Goal: Task Accomplishment & Management: Complete application form

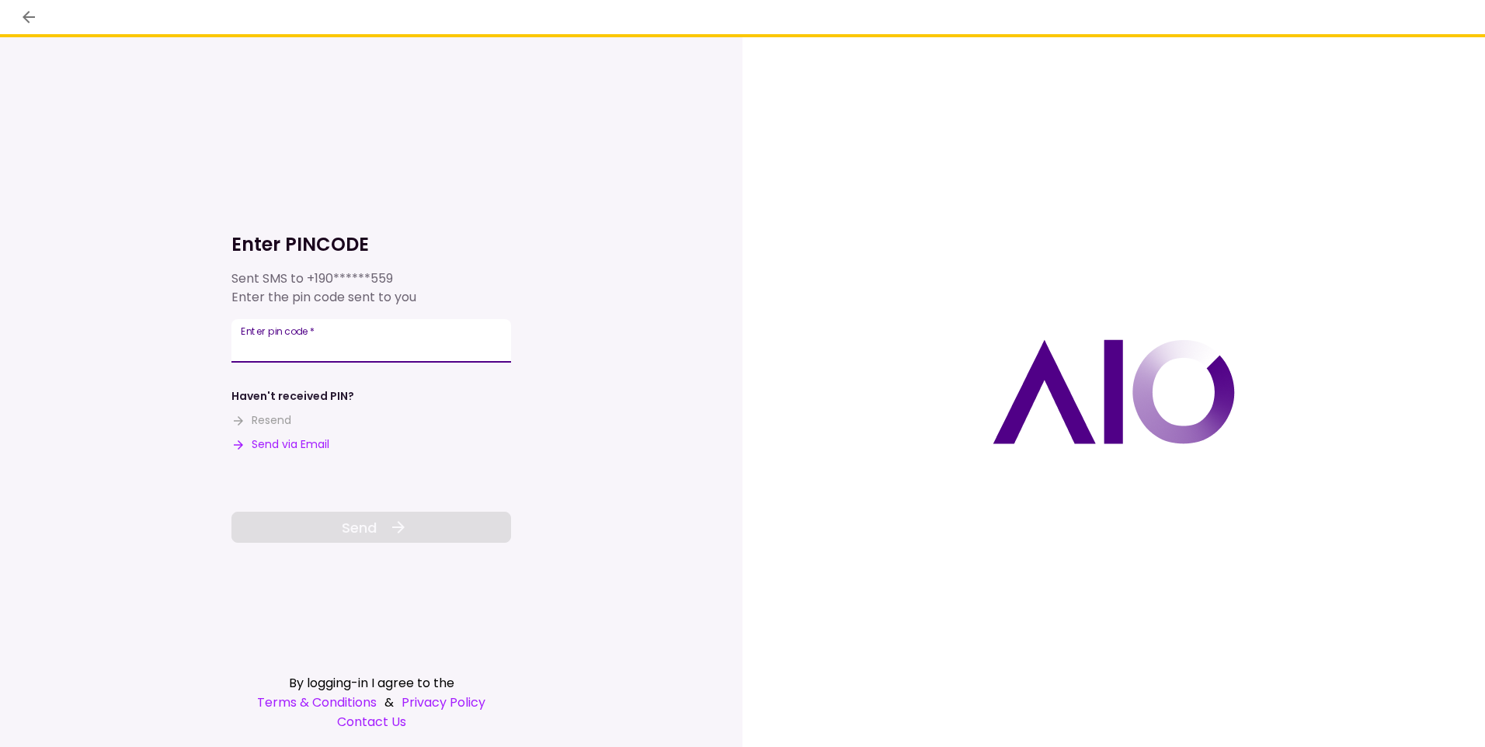
click at [315, 346] on input "Enter pin code   *" at bounding box center [371, 340] width 280 height 43
type input "******"
click at [315, 531] on button "Send" at bounding box center [371, 527] width 280 height 31
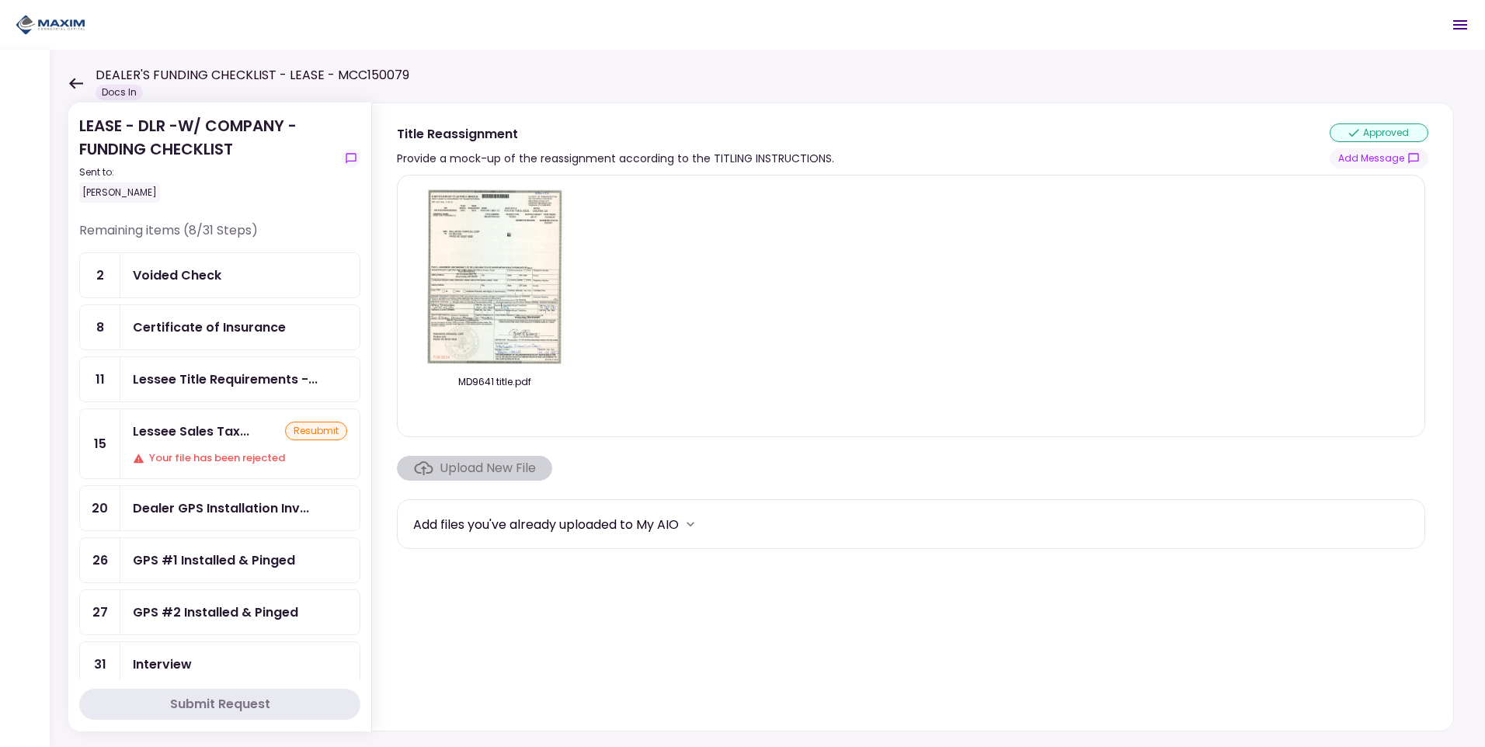
click at [150, 276] on div "Voided Check" at bounding box center [177, 275] width 89 height 19
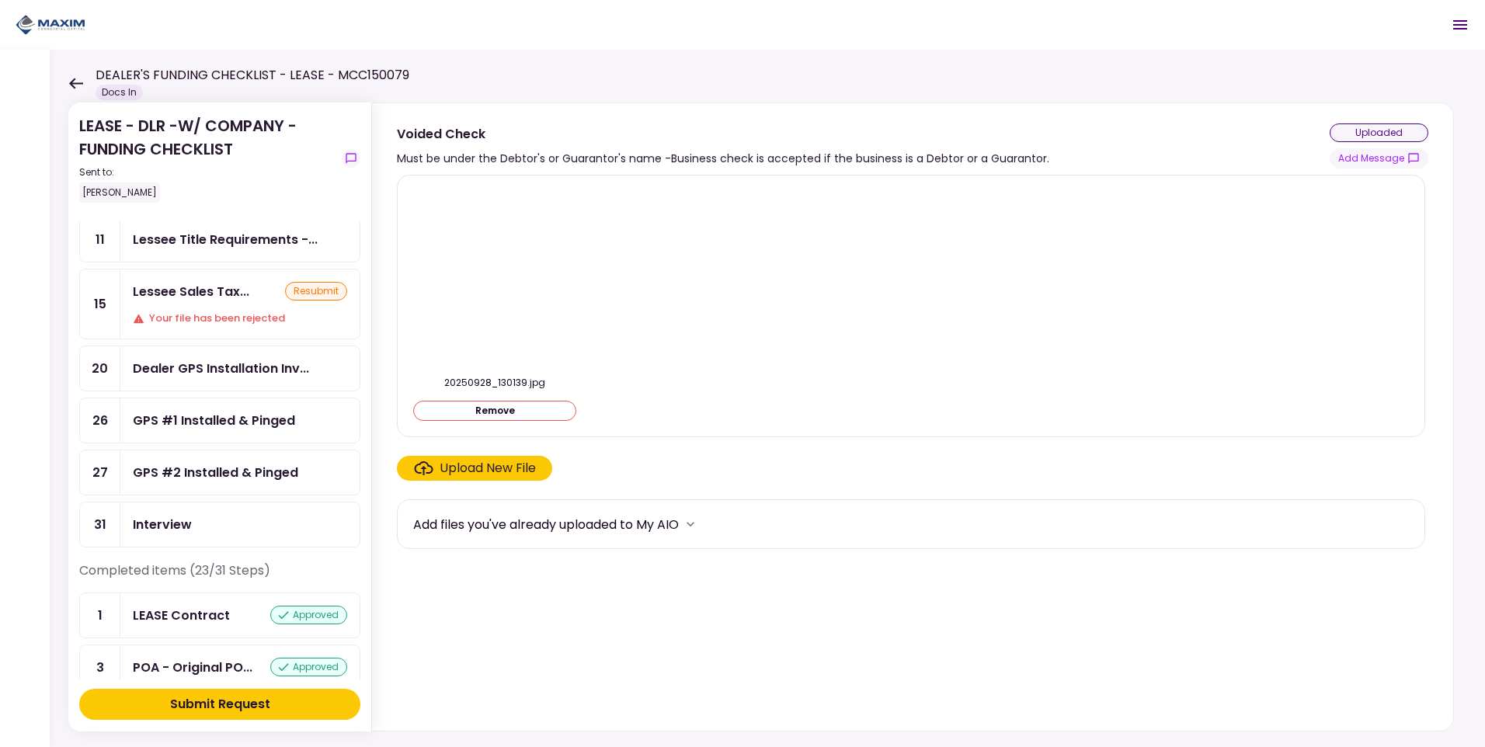
scroll to position [155, 0]
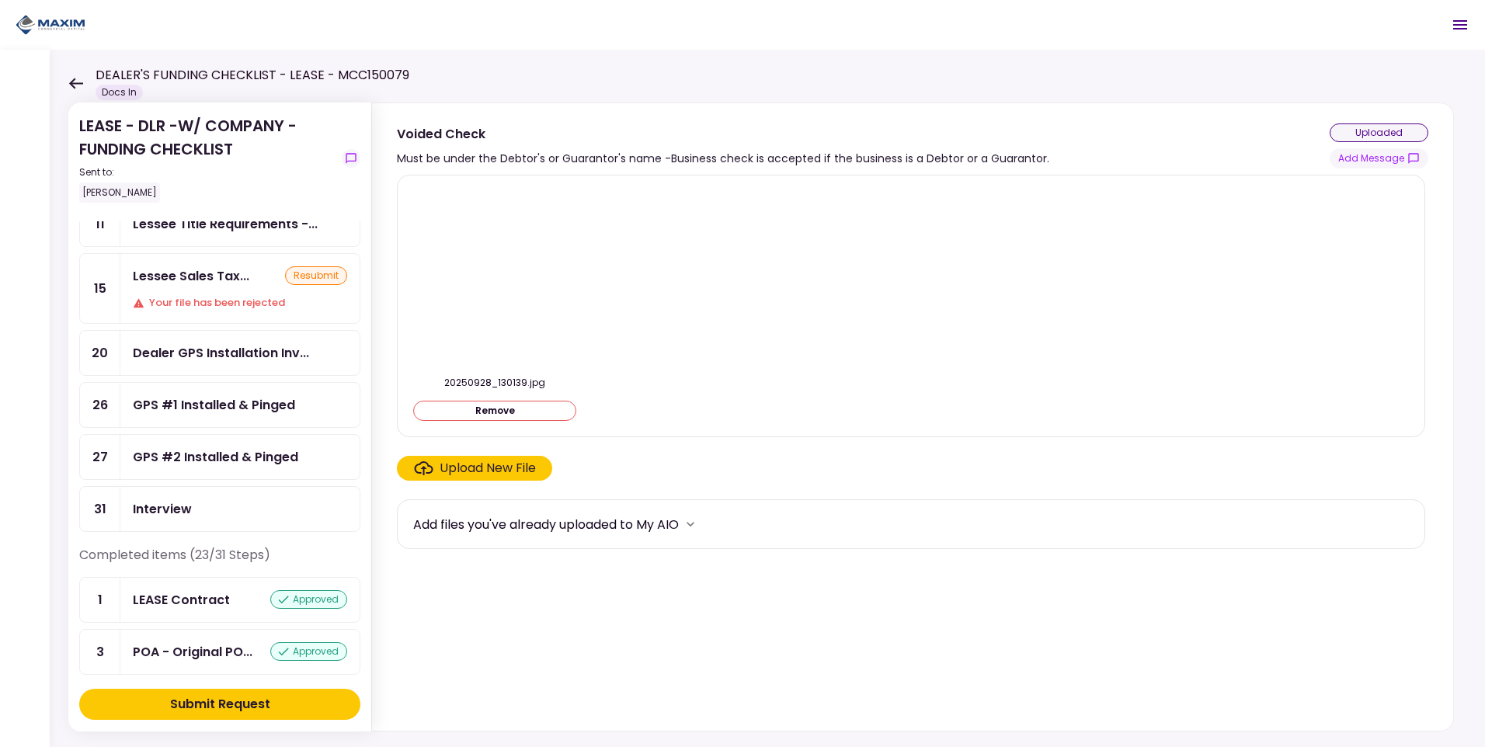
click at [248, 402] on div "GPS #1 Installed & Pinged" at bounding box center [214, 404] width 162 height 19
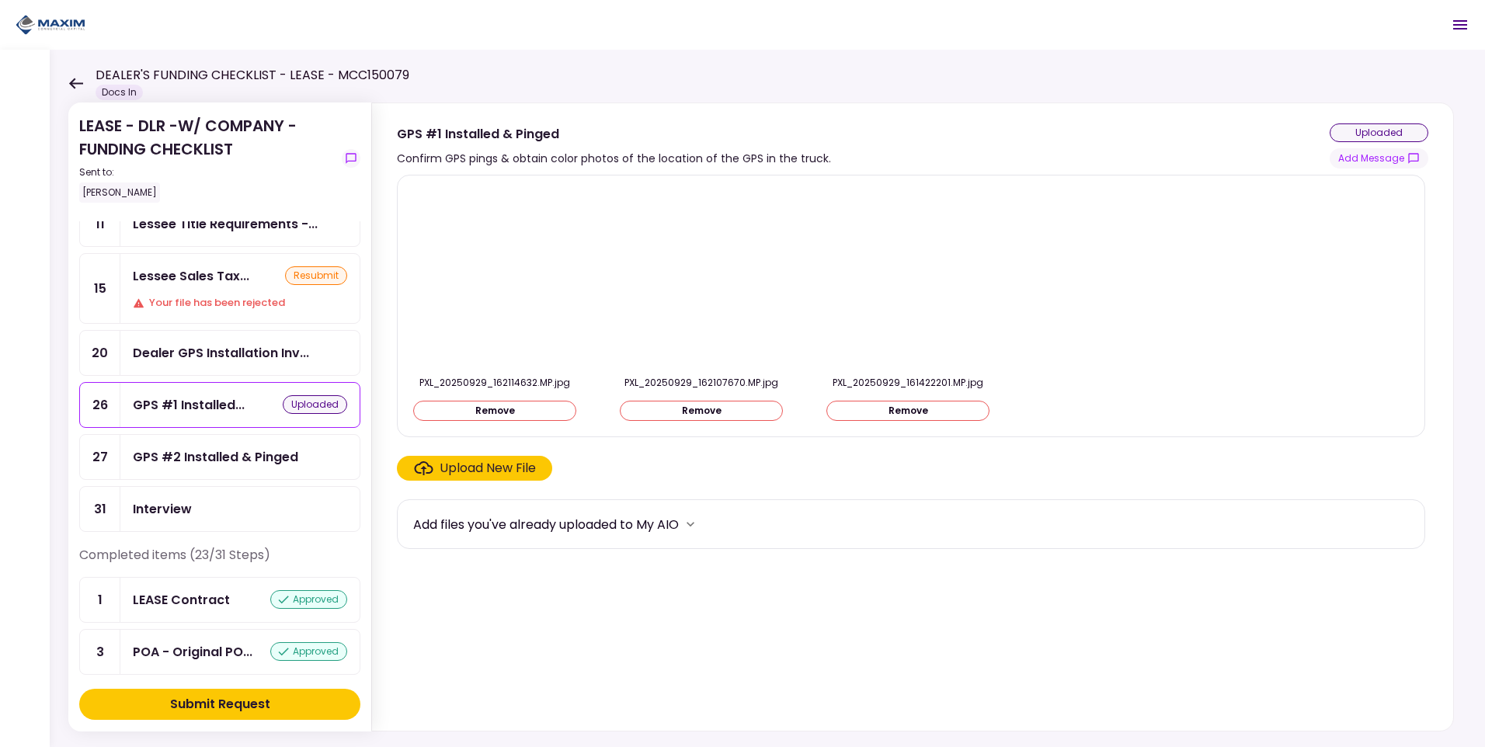
click at [184, 457] on div "GPS #2 Installed & Pinged" at bounding box center [215, 456] width 165 height 19
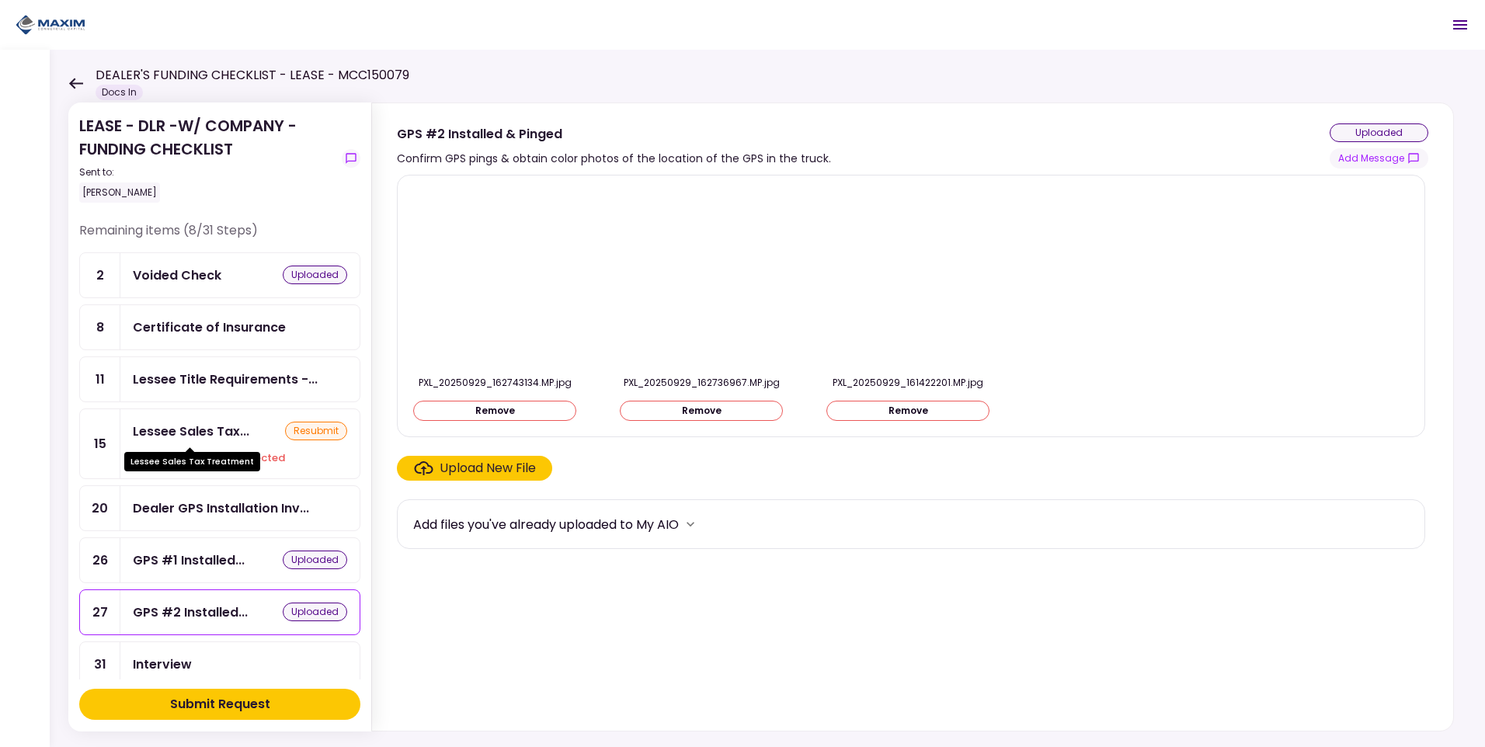
click at [153, 429] on div "Lessee Sales Tax..." at bounding box center [191, 431] width 116 height 19
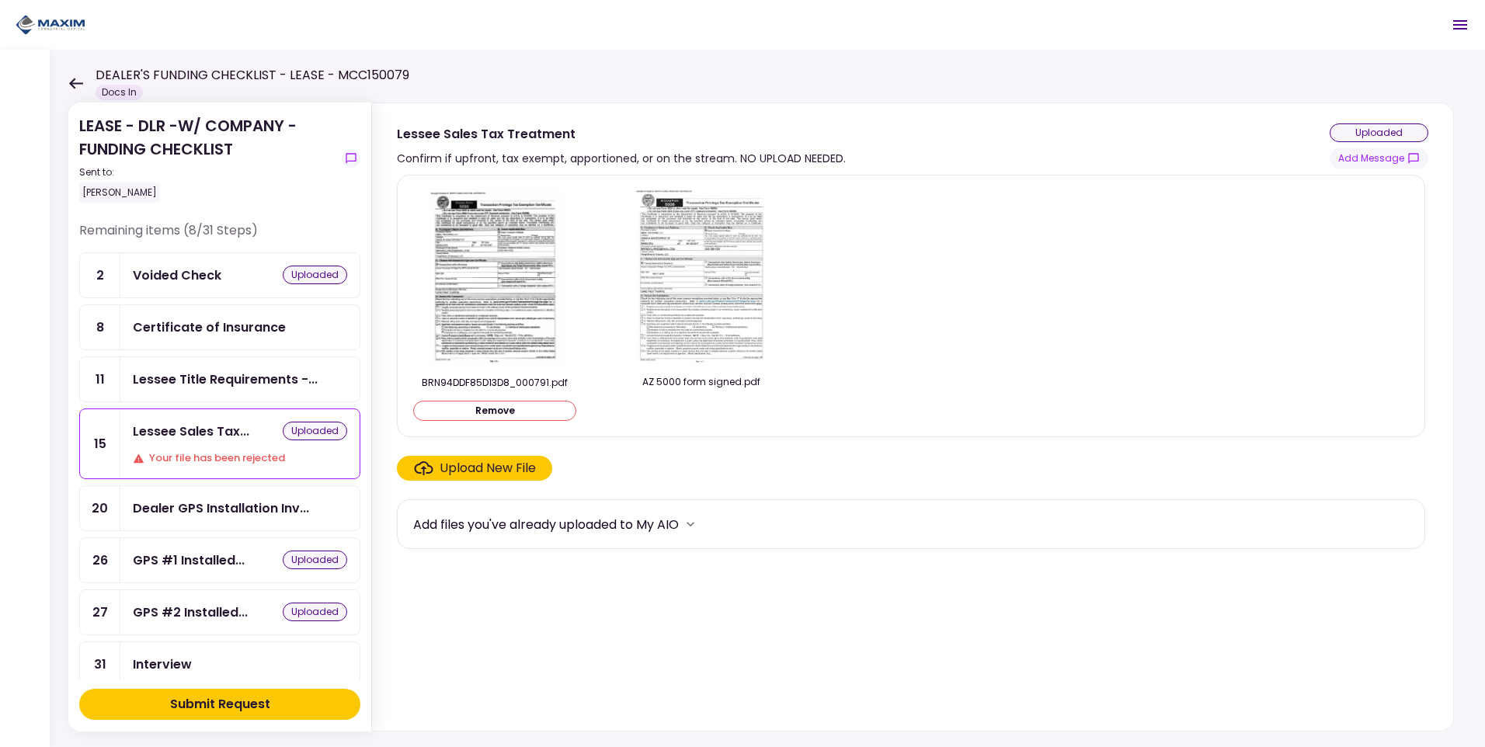
click at [721, 298] on img at bounding box center [701, 277] width 138 height 178
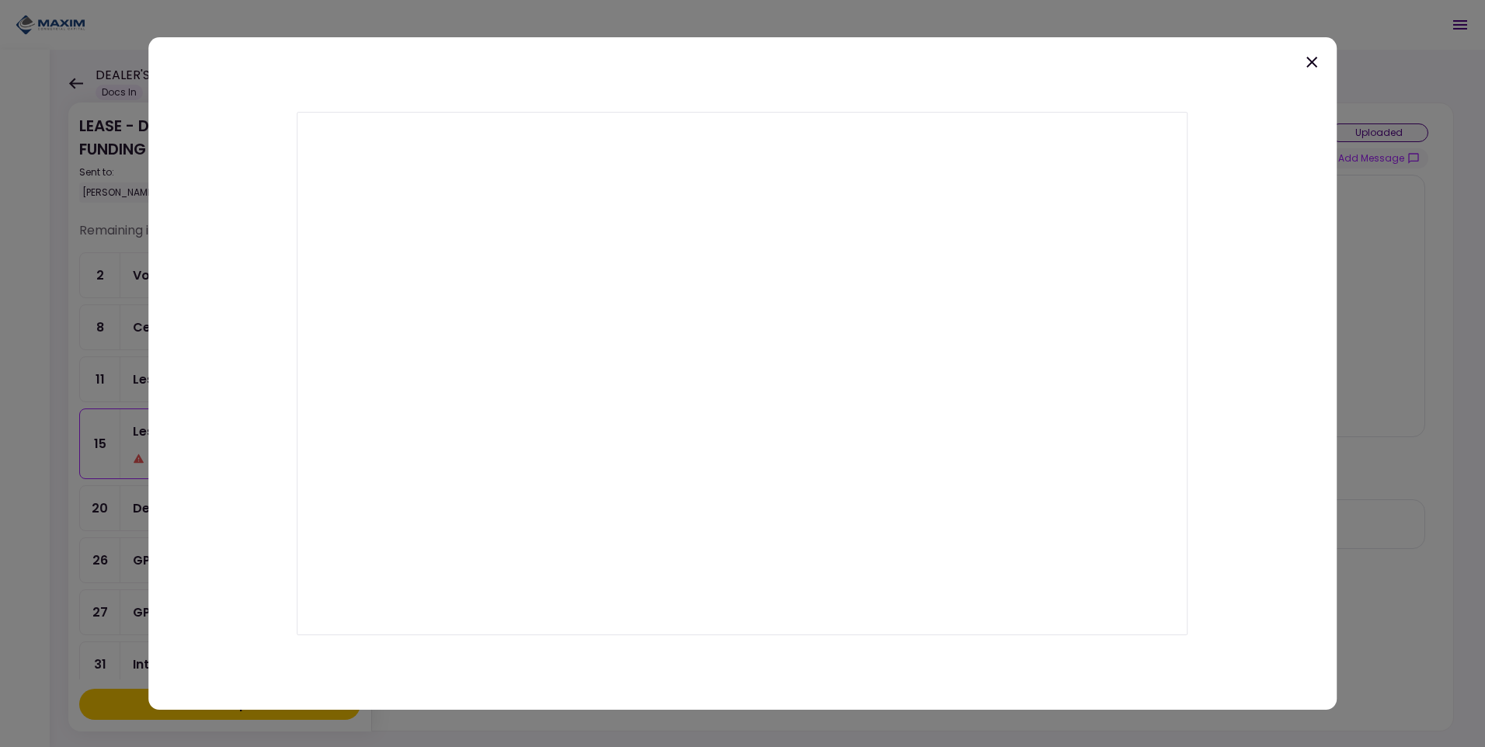
click at [1311, 63] on icon at bounding box center [1311, 62] width 11 height 11
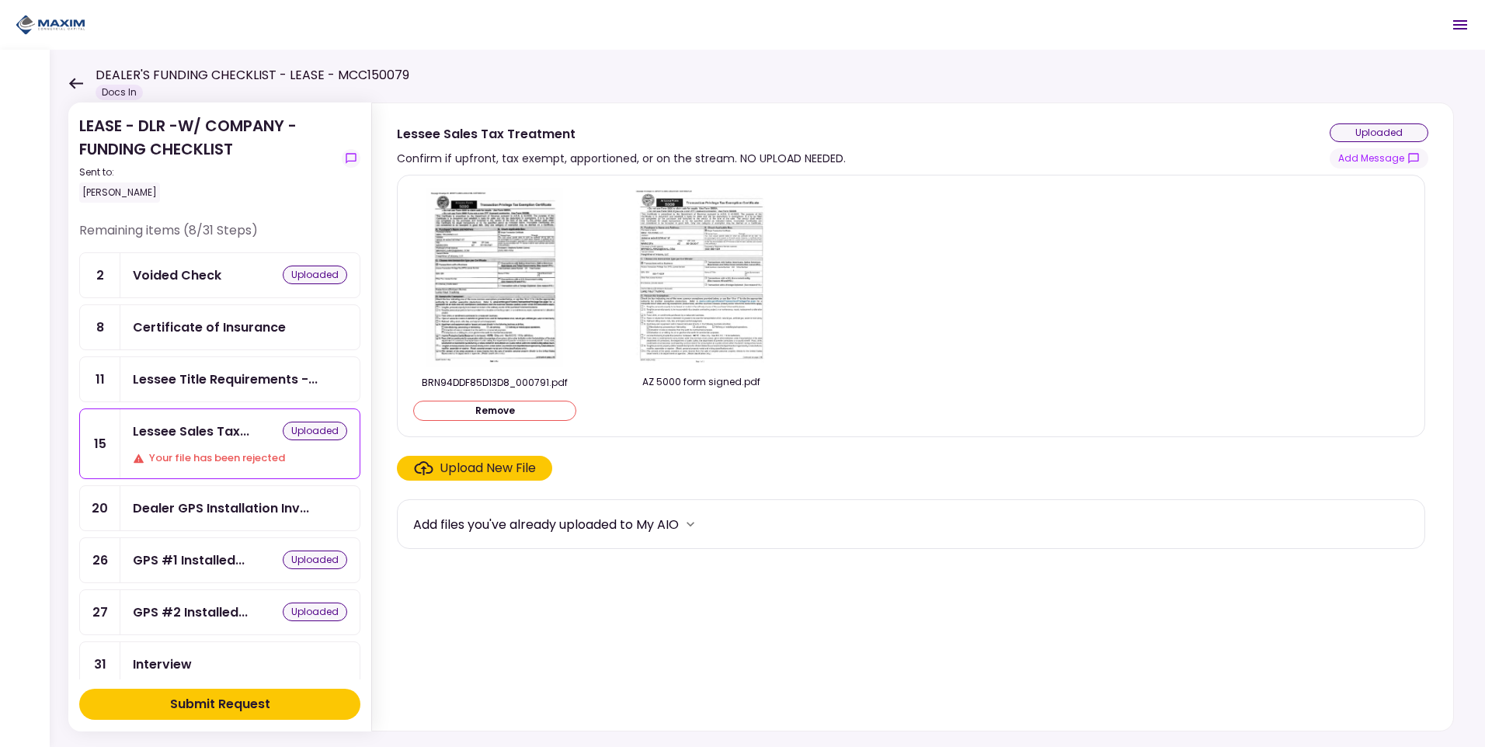
click at [732, 423] on div "BRN94DDF85D13D8_000791.pdf Remove AZ 5000 form signed.pdf" at bounding box center [910, 306] width 995 height 236
click at [724, 412] on div at bounding box center [701, 410] width 163 height 21
click at [175, 376] on div "Lessee Title Requirements -..." at bounding box center [225, 379] width 185 height 19
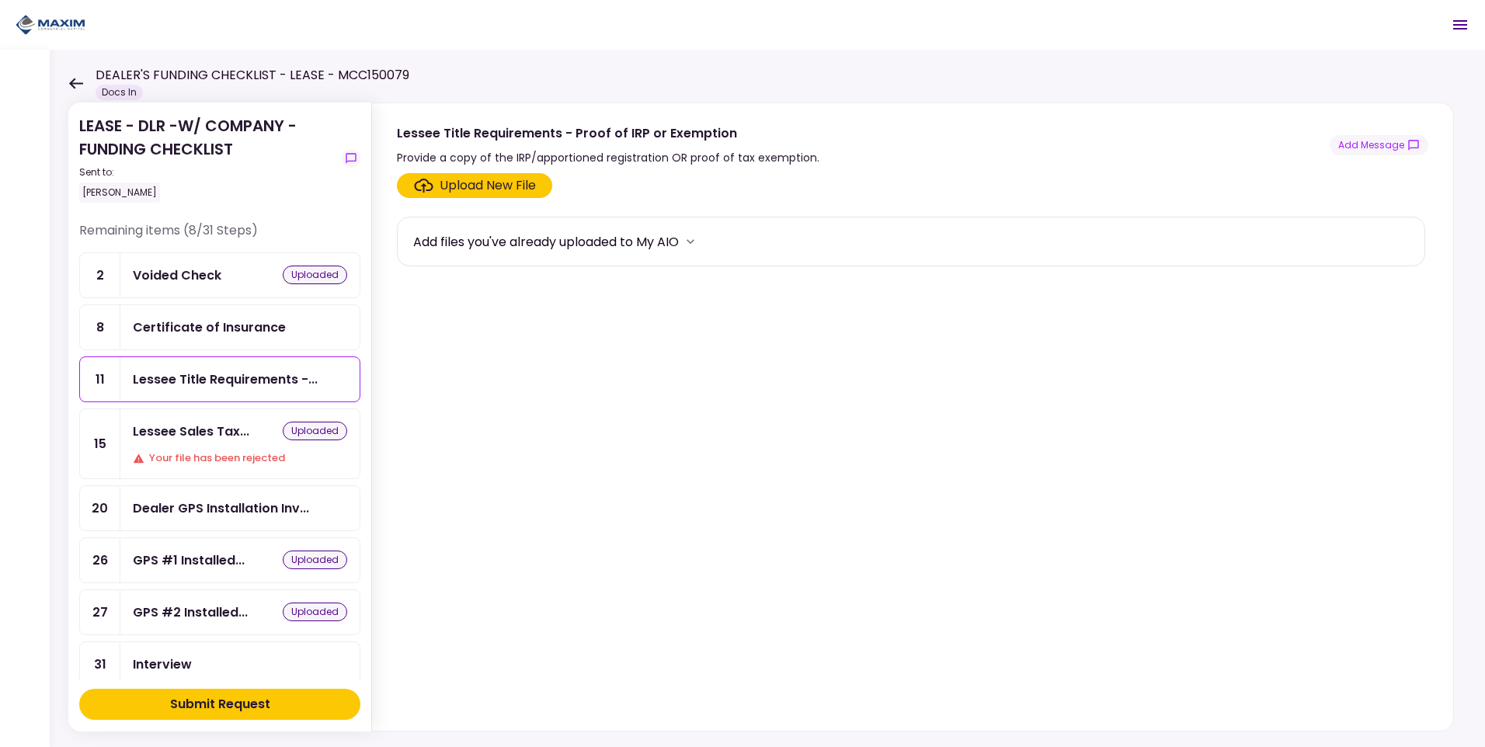
click at [179, 319] on div "Certificate of Insurance" at bounding box center [209, 327] width 153 height 19
click at [156, 419] on div "Lessee Sales Tax... uploaded Your file has been rejected" at bounding box center [239, 443] width 239 height 69
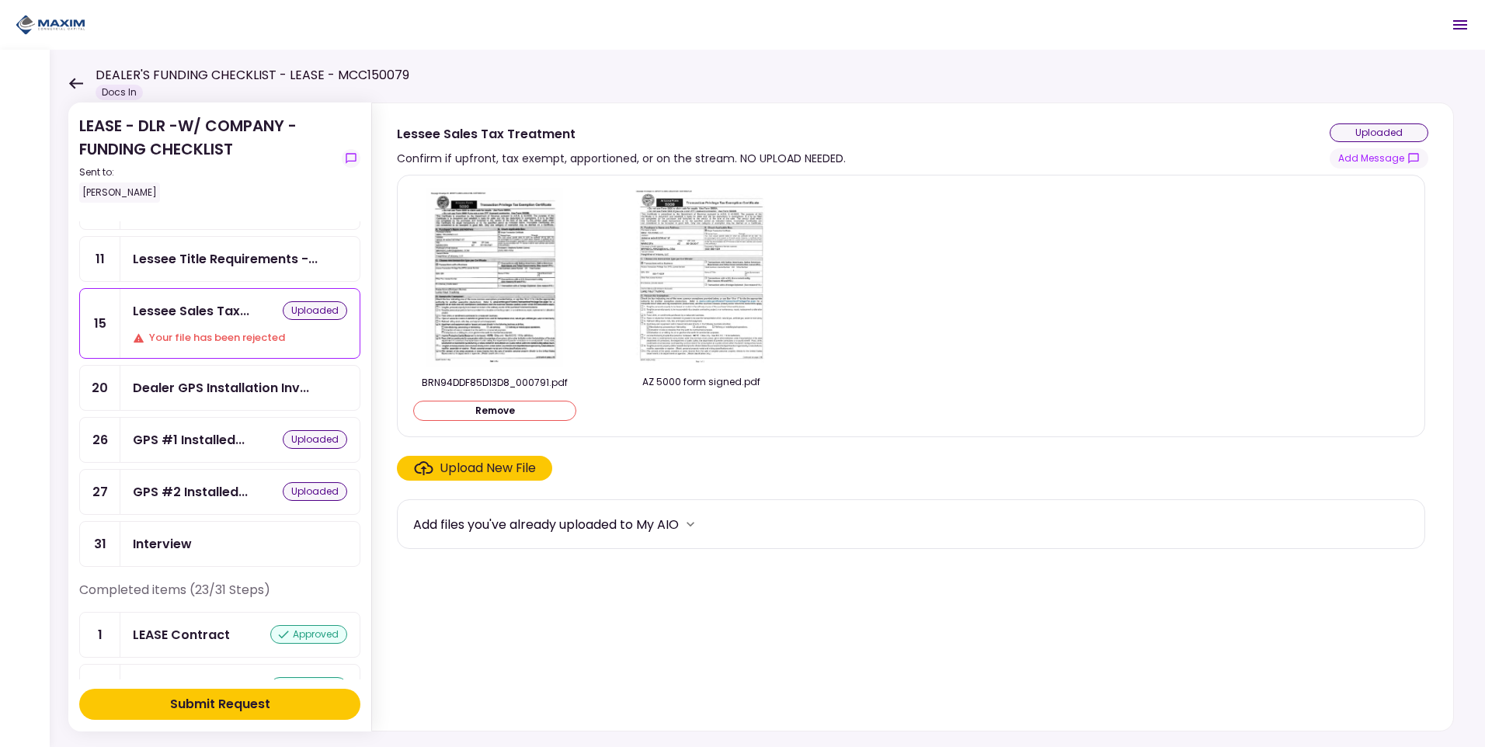
scroll to position [155, 0]
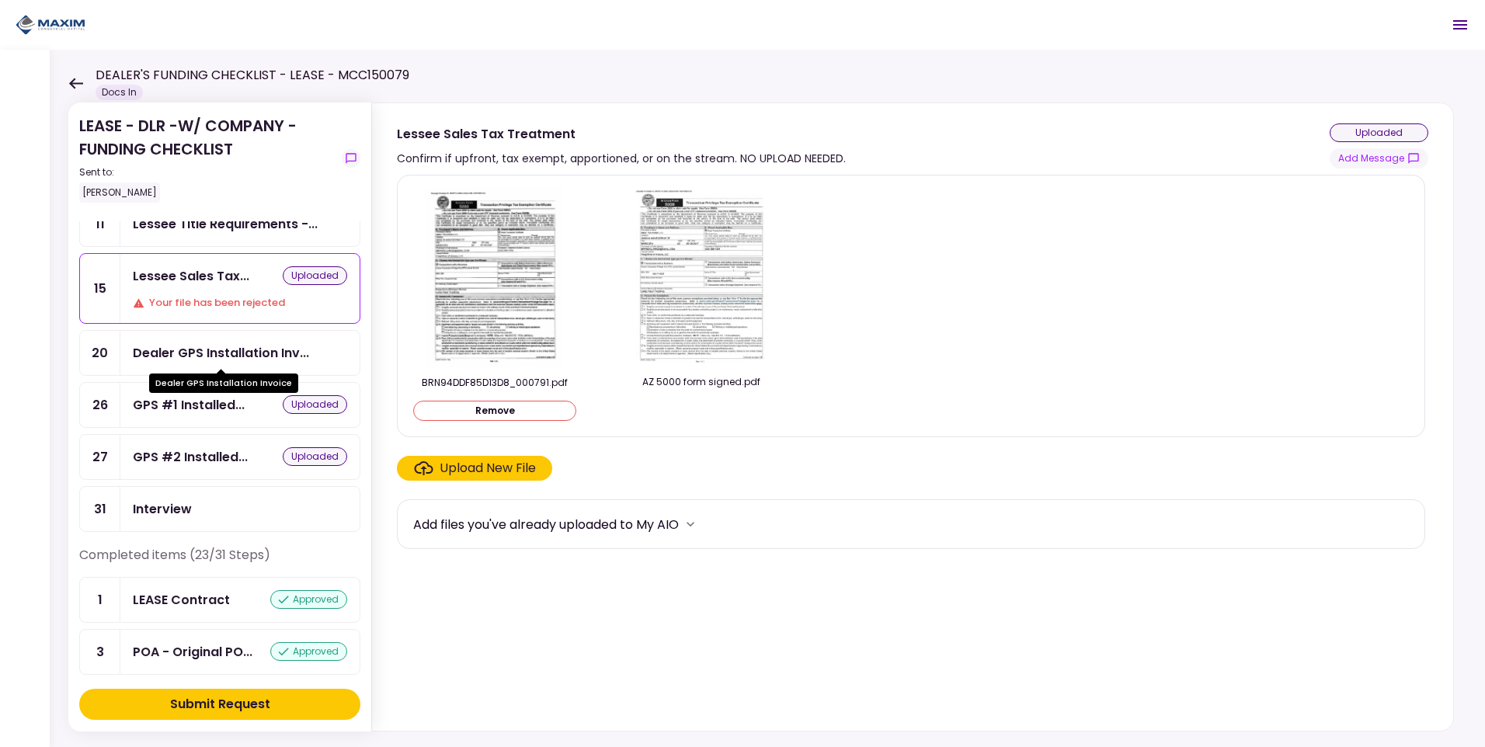
click at [179, 356] on div "Dealer GPS Installation Inv..." at bounding box center [221, 352] width 176 height 19
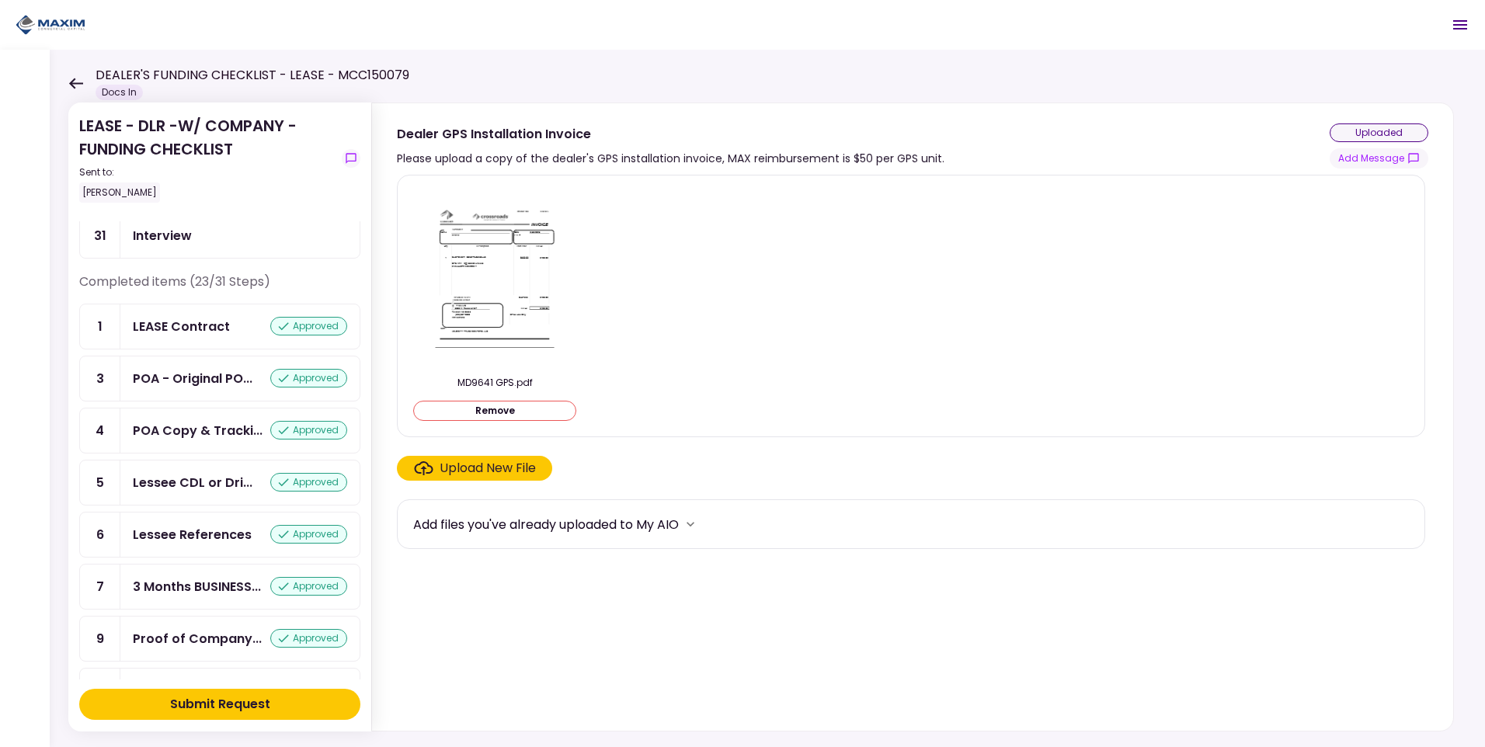
scroll to position [466, 0]
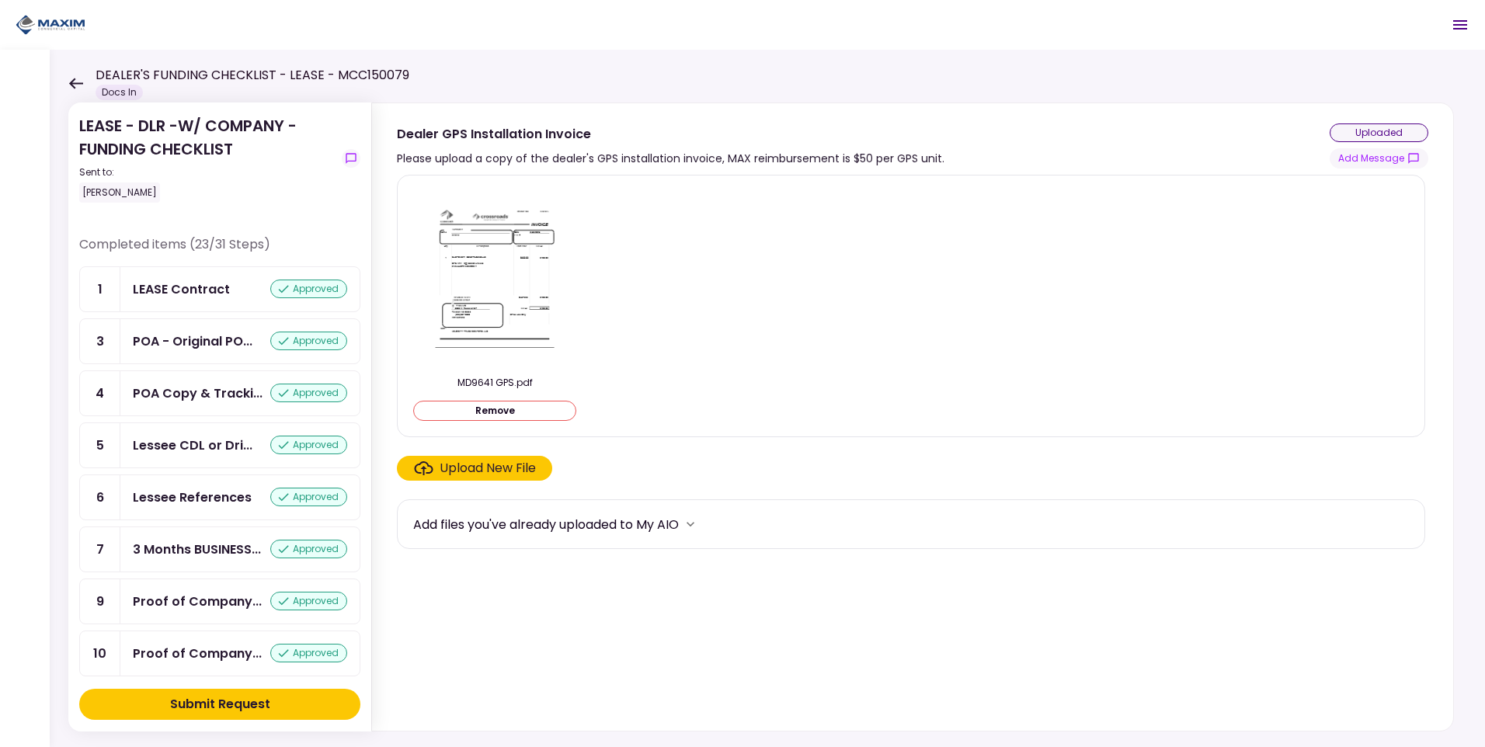
click at [235, 707] on div "Submit Request" at bounding box center [220, 704] width 100 height 19
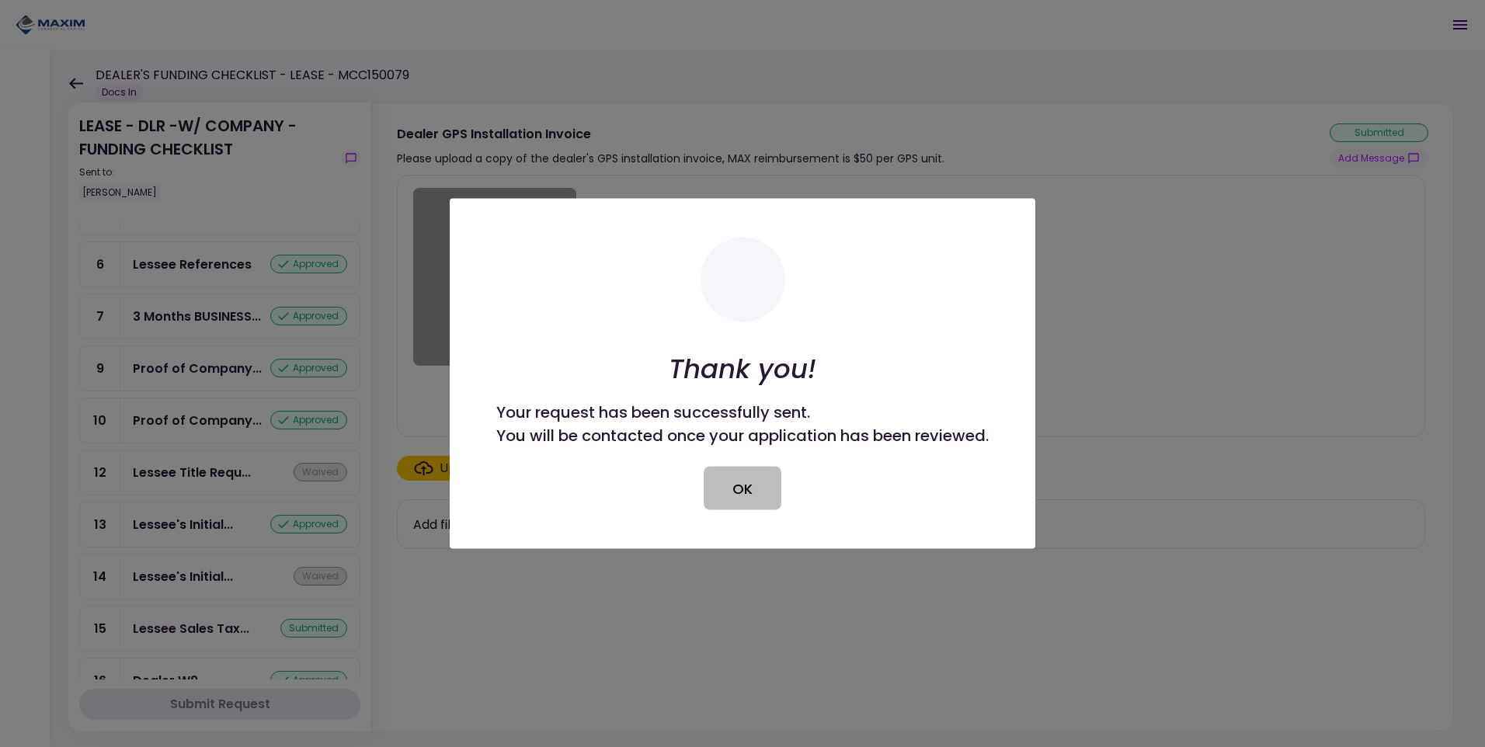
click at [729, 489] on button "OK" at bounding box center [742, 488] width 78 height 43
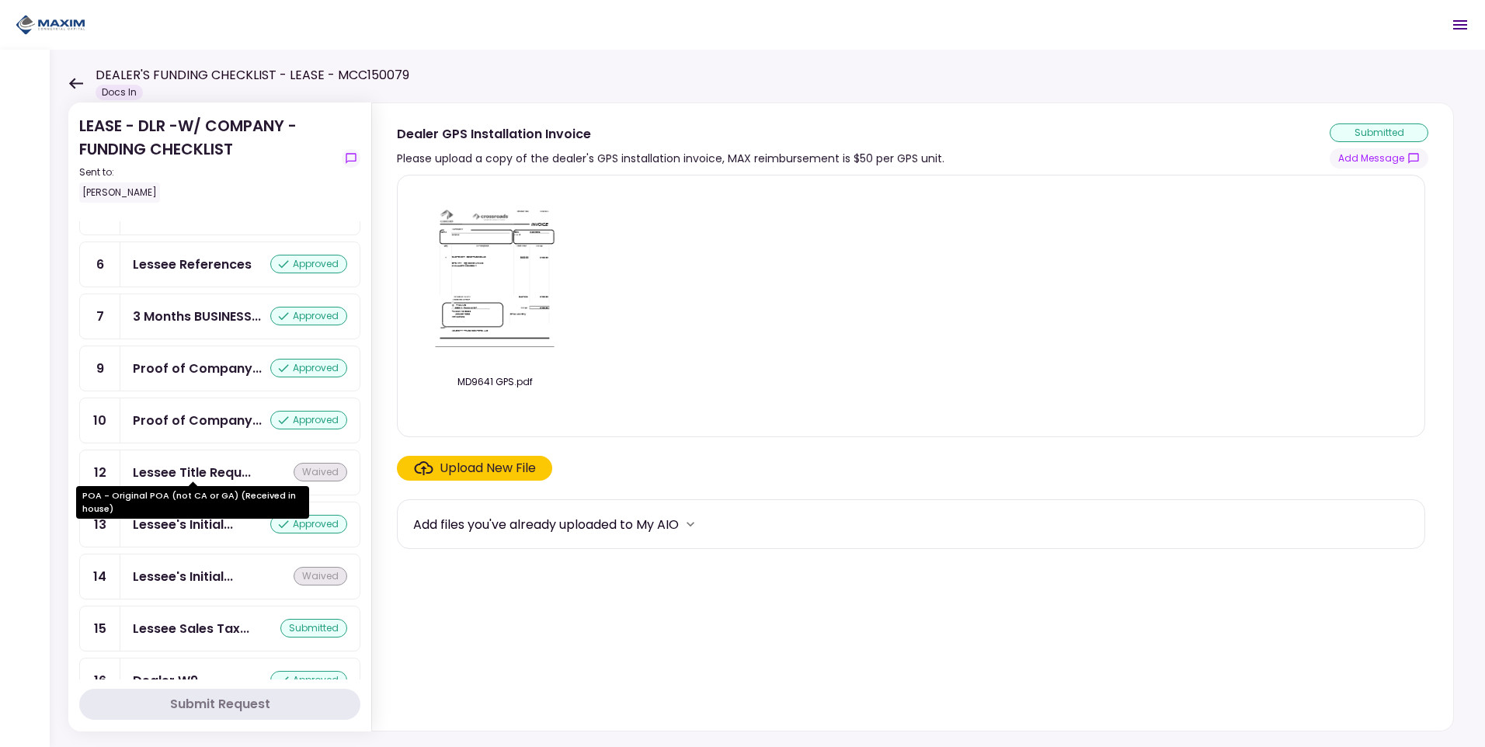
scroll to position [0, 0]
